Goal: Task Accomplishment & Management: Manage account settings

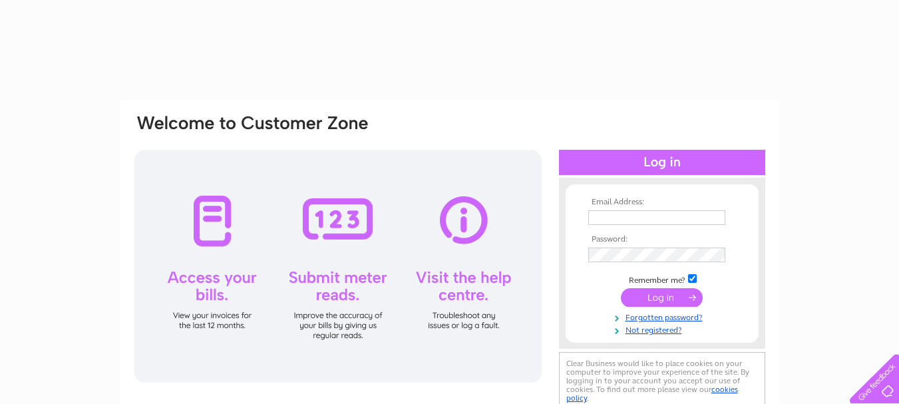
type input "[EMAIL_ADDRESS][DOMAIN_NAME]"
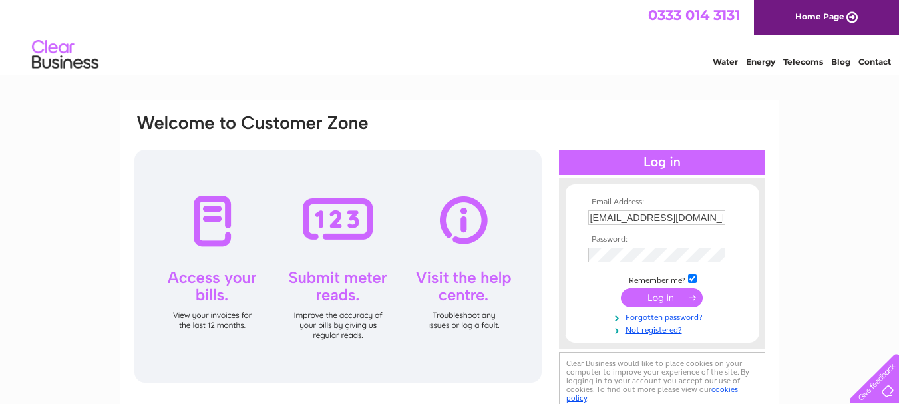
click at [650, 298] on input "submit" at bounding box center [662, 297] width 82 height 19
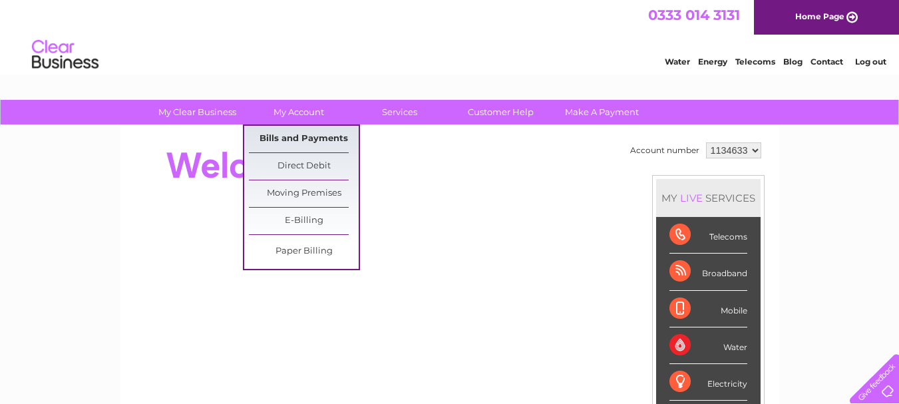
click at [283, 140] on link "Bills and Payments" at bounding box center [304, 139] width 110 height 27
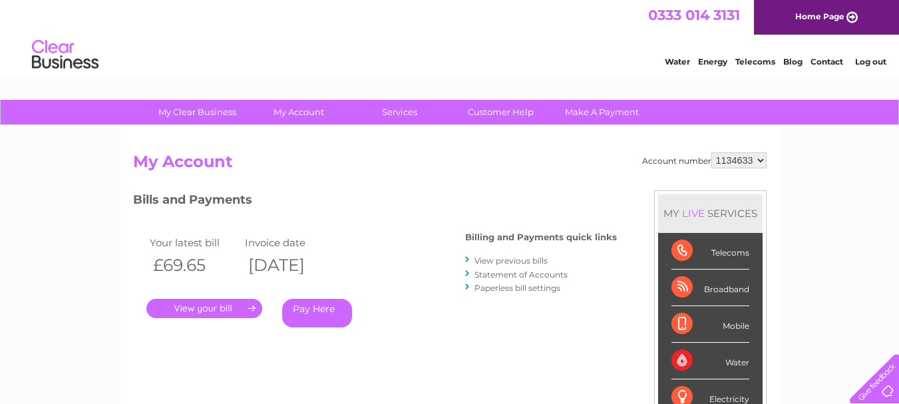
click at [218, 310] on link "." at bounding box center [204, 308] width 116 height 19
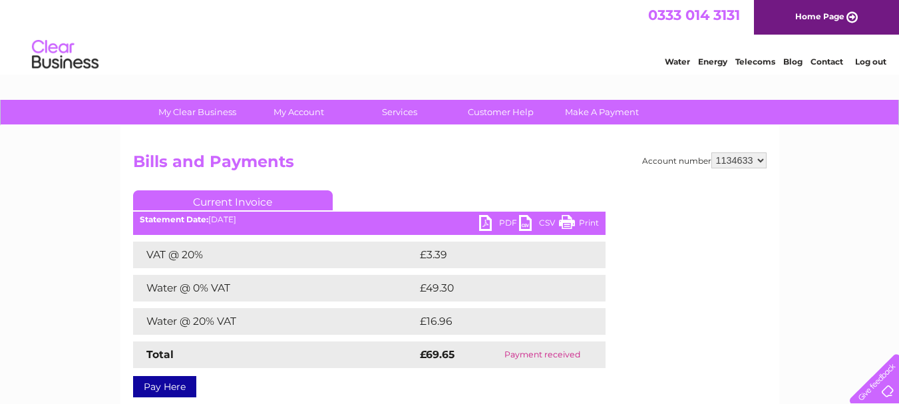
click at [500, 219] on link "PDF" at bounding box center [499, 224] width 40 height 19
click at [865, 60] on link "Log out" at bounding box center [870, 62] width 31 height 10
